Goal: Entertainment & Leisure: Browse casually

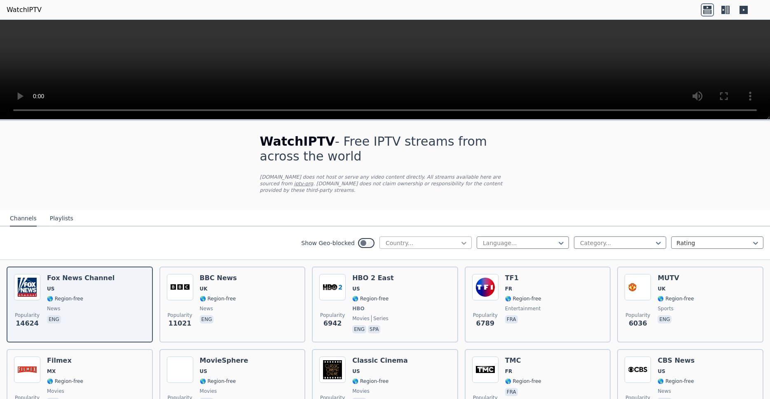
click at [460, 239] on icon at bounding box center [464, 243] width 8 height 8
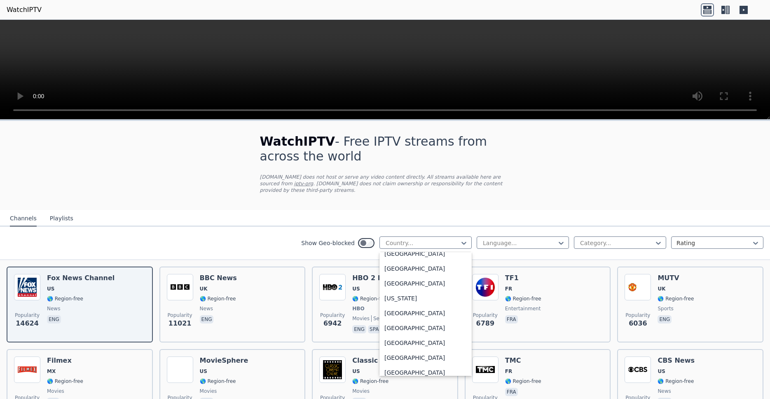
scroll to position [890, 0]
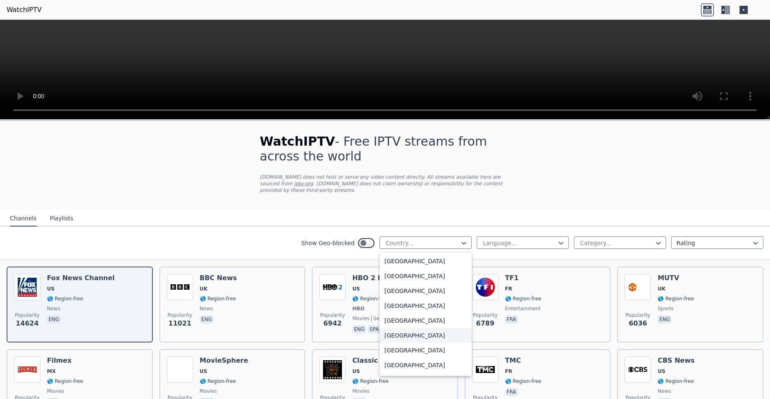
click at [388, 334] on div "[GEOGRAPHIC_DATA]" at bounding box center [426, 335] width 92 height 15
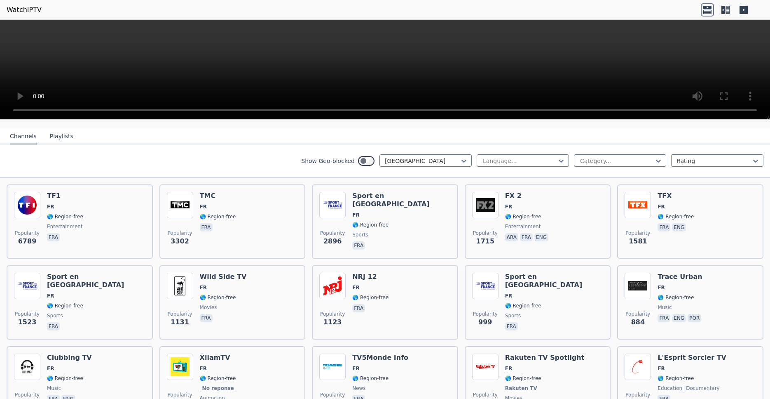
scroll to position [81, 0]
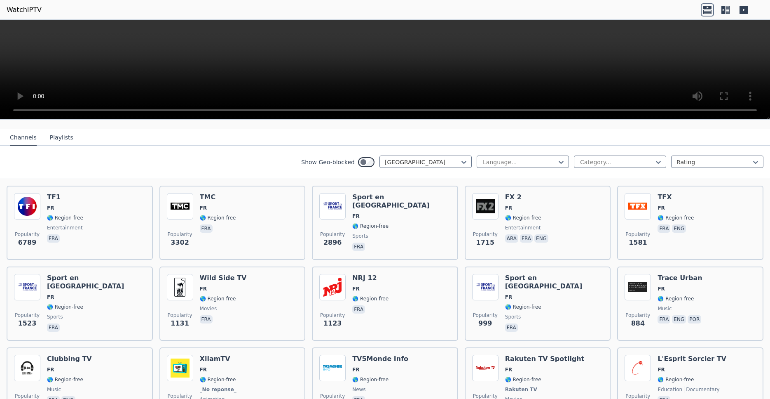
click at [56, 133] on button "Playlists" at bounding box center [61, 138] width 23 height 16
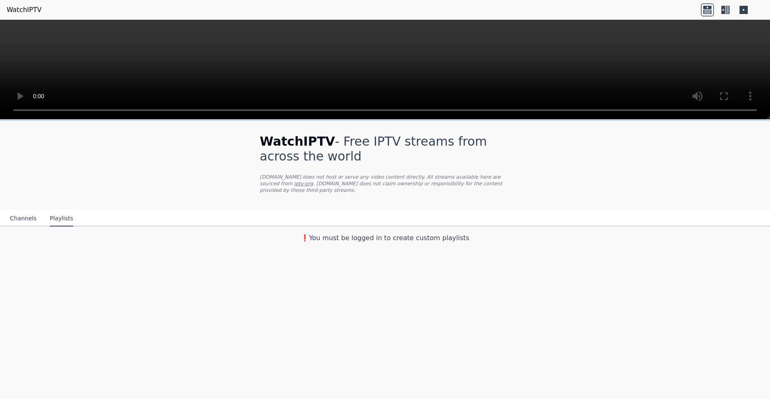
scroll to position [0, 0]
click at [21, 213] on button "Channels" at bounding box center [23, 219] width 27 height 16
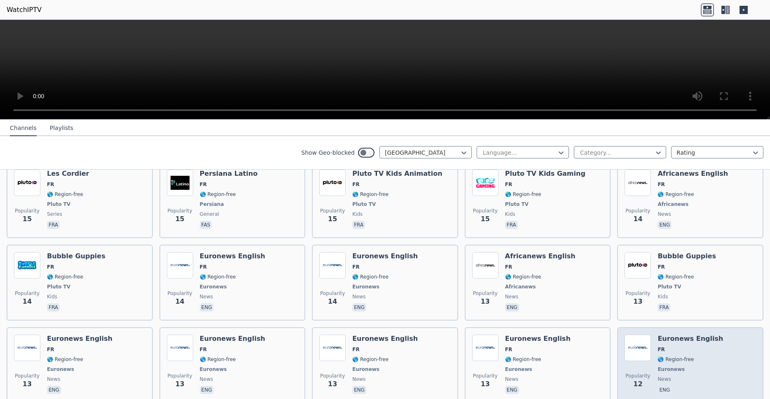
scroll to position [3368, 0]
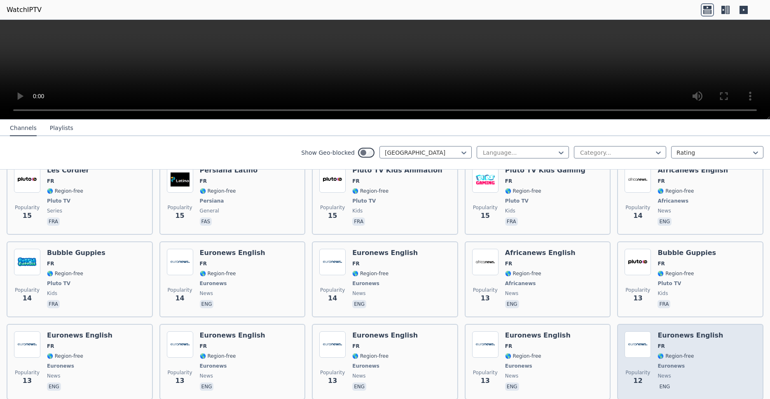
click at [633, 364] on span "Popularity 12" at bounding box center [638, 377] width 26 height 26
